Goal: Task Accomplishment & Management: Manage account settings

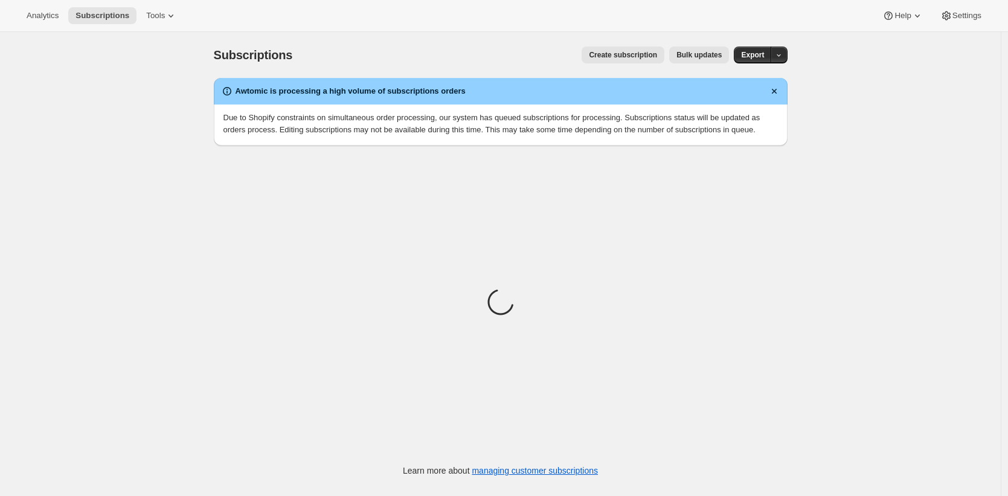
click at [124, 173] on div "Subscriptions. This page is ready Subscriptions Create subscription Bulk update…" at bounding box center [500, 280] width 1001 height 496
click at [115, 146] on div "Subscriptions. This page is ready Subscriptions Create subscription Bulk update…" at bounding box center [500, 280] width 1001 height 496
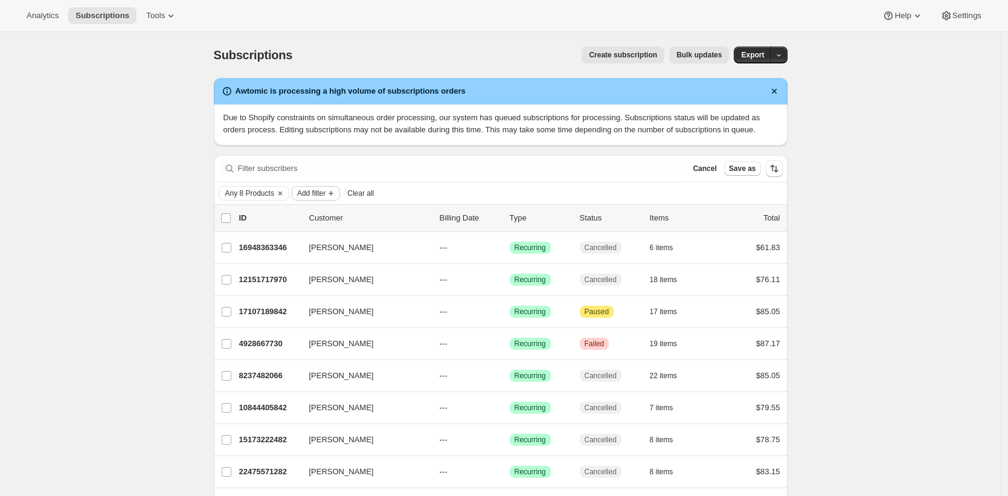
click at [315, 198] on span "Add filter" at bounding box center [311, 193] width 28 height 10
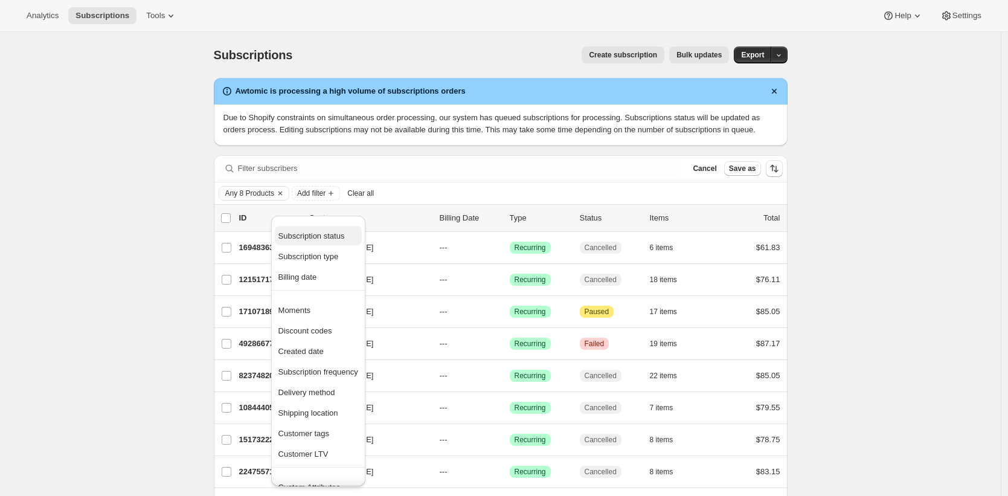
click at [327, 237] on span "Subscription status" at bounding box center [311, 235] width 66 height 9
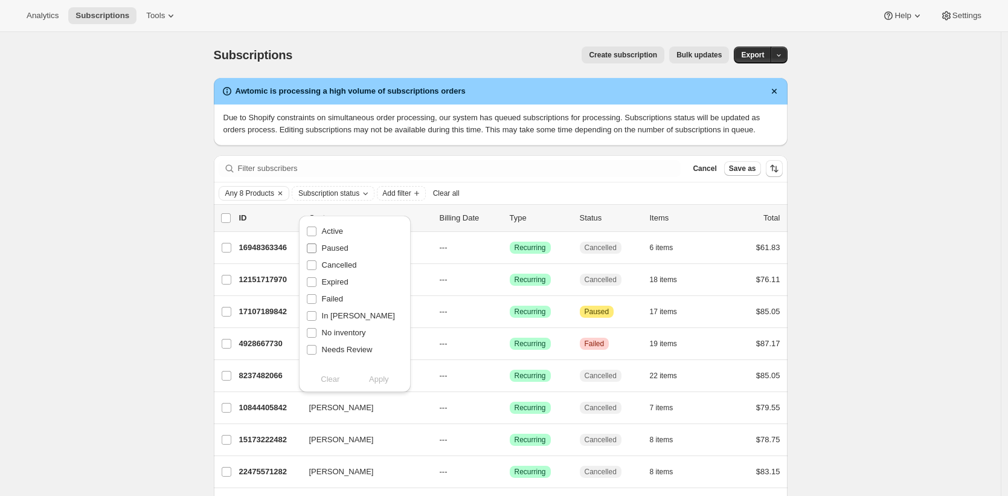
click at [325, 245] on span "Paused" at bounding box center [335, 247] width 27 height 9
click at [316, 245] on input "Paused" at bounding box center [312, 248] width 10 height 10
checkbox input "true"
drag, startPoint x: 374, startPoint y: 380, endPoint x: 317, endPoint y: 361, distance: 60.5
click at [374, 380] on span "Apply" at bounding box center [379, 379] width 20 height 12
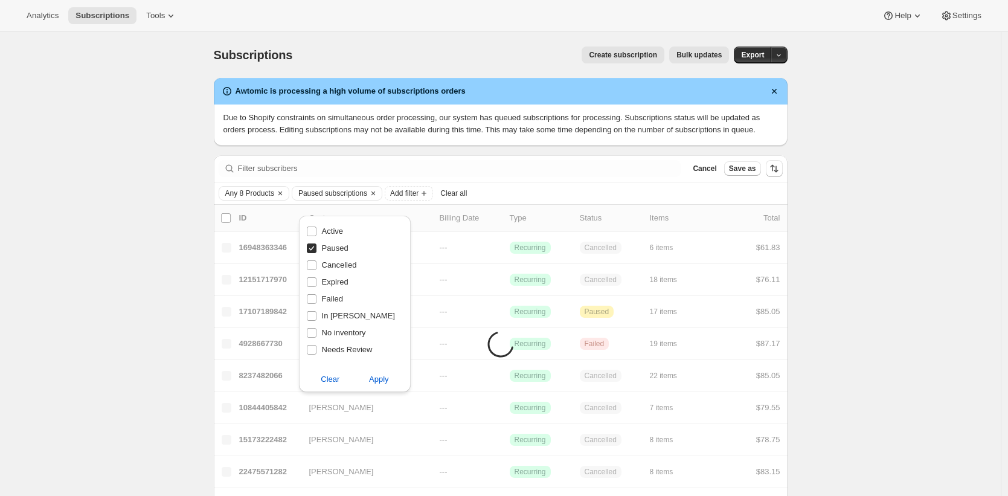
drag, startPoint x: 163, startPoint y: 315, endPoint x: 162, endPoint y: 307, distance: 7.3
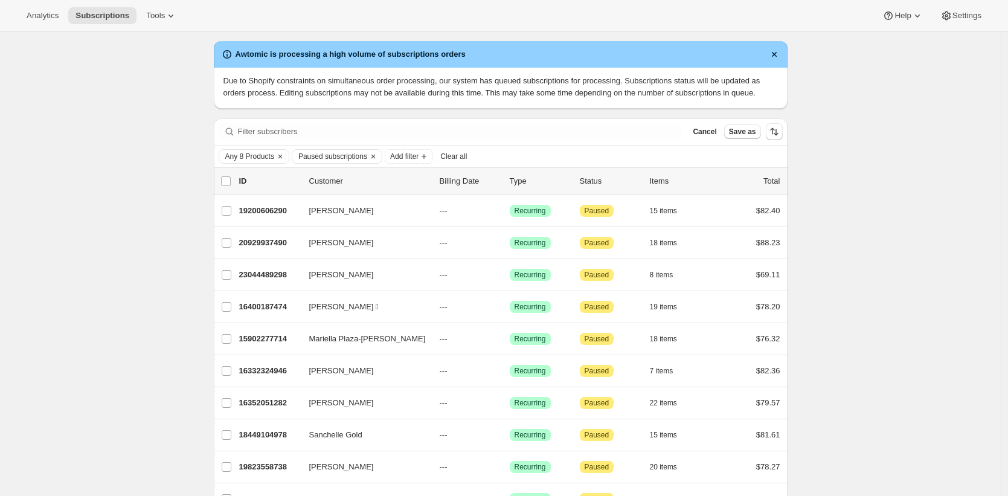
scroll to position [0, 0]
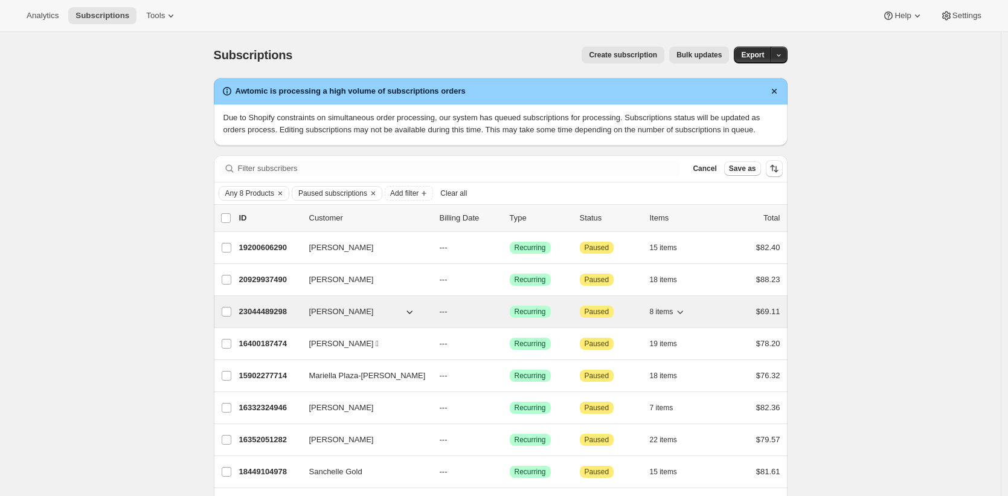
click at [271, 318] on p "23044489298" at bounding box center [269, 312] width 60 height 12
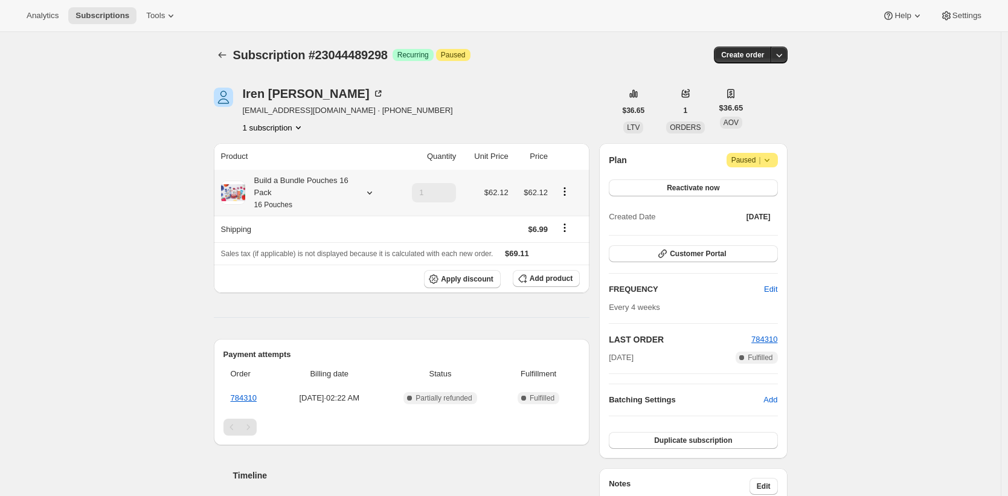
click at [341, 194] on div "Build a Bundle Pouches 16 Pack 16 Pouches" at bounding box center [299, 193] width 109 height 36
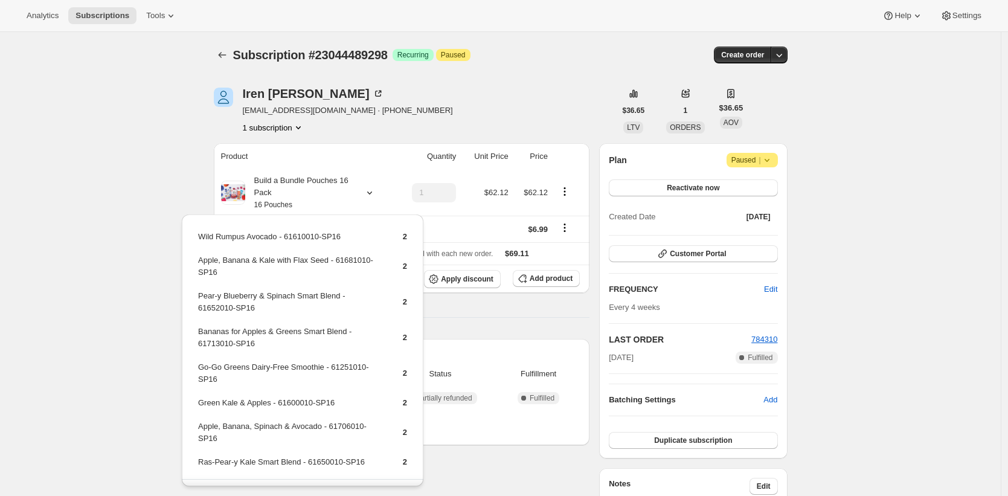
click at [84, 145] on div "Subscription #23044489298. This page is ready Subscription #23044489298 Success…" at bounding box center [500, 493] width 1001 height 923
